Goal: Check status: Check status

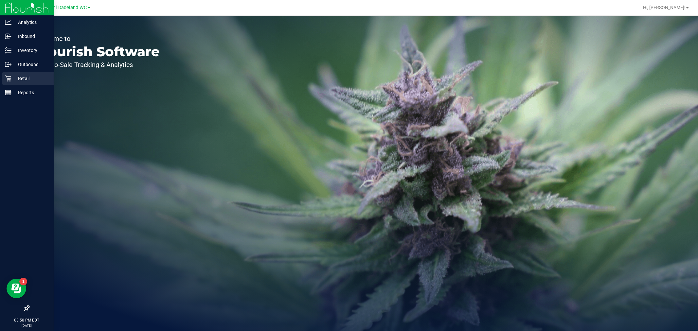
click at [14, 75] on p "Retail" at bounding box center [30, 79] width 39 height 8
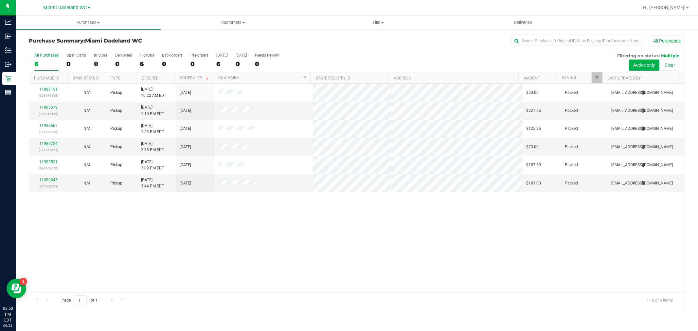
drag, startPoint x: 66, startPoint y: 236, endPoint x: 70, endPoint y: 266, distance: 30.0
drag, startPoint x: 70, startPoint y: 266, endPoint x: 268, endPoint y: 236, distance: 200.3
click at [268, 236] on div "11987151 (326674168) N/A Pickup [DATE] 10:22 AM EDT 9/22/2025 $20.00 Packed [EM…" at bounding box center [357, 188] width 656 height 209
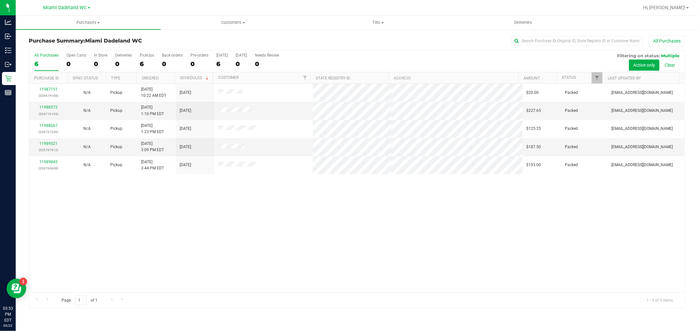
click at [477, 228] on div "11987151 (326674168) N/A Pickup [DATE] 10:22 AM EDT 9/22/2025 $20.00 Packed [EM…" at bounding box center [357, 188] width 656 height 209
click at [444, 214] on div "11987151 (326674168) N/A Pickup [DATE] 10:22 AM EDT 9/22/2025 $20.00 Packed [EM…" at bounding box center [357, 188] width 656 height 209
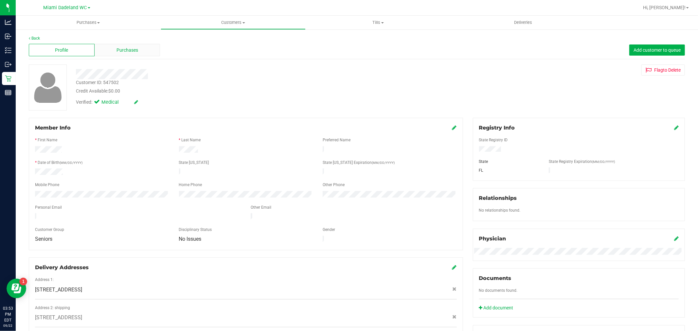
click at [122, 52] on span "Purchases" at bounding box center [128, 50] width 22 height 7
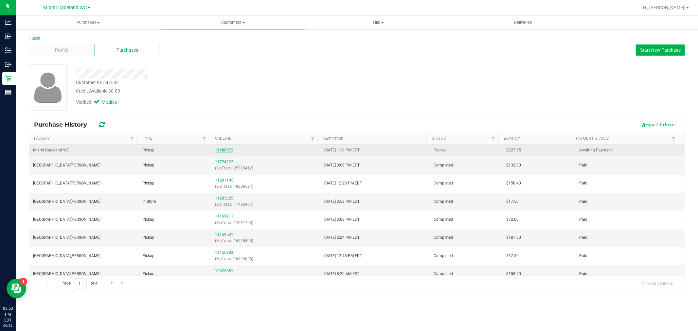
click at [220, 151] on link "11988572" at bounding box center [224, 150] width 18 height 5
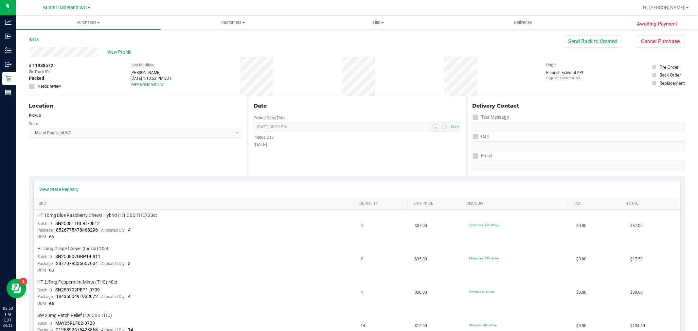
click at [146, 87] on div "Last Modified [PERSON_NAME] [DATE] 1:10:53 PM EDT View Order Activity" at bounding box center [151, 76] width 41 height 39
click at [146, 86] on link "View Order Activity" at bounding box center [147, 84] width 33 height 5
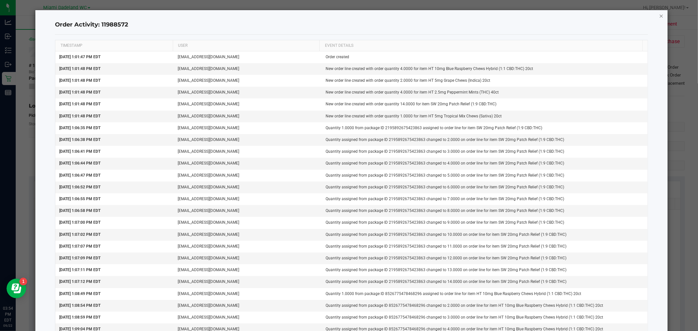
click at [659, 19] on icon "button" at bounding box center [661, 16] width 5 height 8
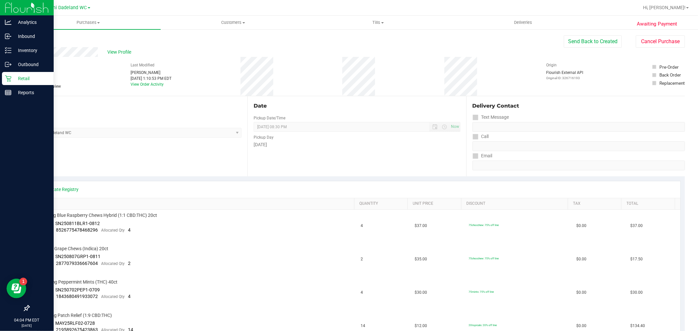
click at [2, 83] on div "Retail" at bounding box center [28, 78] width 52 height 13
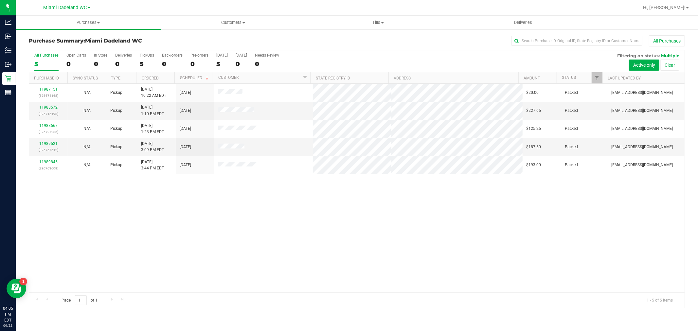
click at [335, 220] on div "11987151 (326674168) N/A Pickup [DATE] 10:22 AM EDT 9/22/2025 $20.00 Packed [EM…" at bounding box center [357, 188] width 656 height 209
click at [344, 218] on div "11987151 (326674168) N/A Pickup [DATE] 10:22 AM EDT 9/22/2025 $20.00 Packed [EM…" at bounding box center [357, 188] width 656 height 209
